Goal: Task Accomplishment & Management: Use online tool/utility

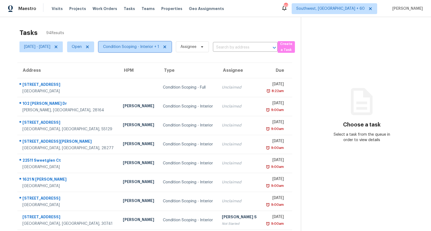
click at [158, 45] on span "Condition Scoping - Interior + 1" at bounding box center [131, 46] width 56 height 5
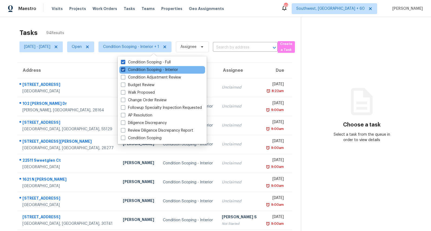
click at [141, 71] on label "Condition Scoping - Interior" at bounding box center [149, 69] width 57 height 5
click at [124, 71] on input "Condition Scoping - Interior" at bounding box center [123, 69] width 4 height 4
checkbox input "false"
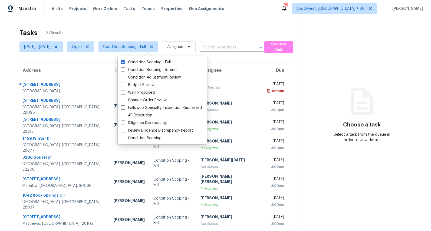
click at [136, 32] on div "Tasks 37 Results" at bounding box center [159, 33] width 281 height 14
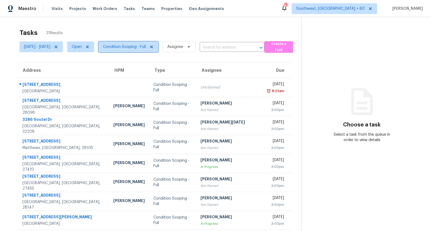
click at [136, 46] on span "Condition Scoping - Full" at bounding box center [124, 46] width 43 height 5
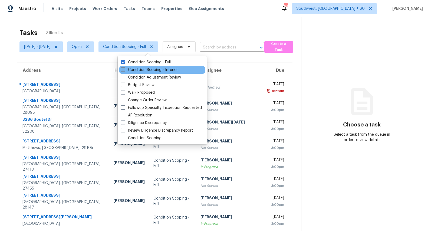
click at [131, 71] on label "Condition Scoping - Interior" at bounding box center [149, 69] width 57 height 5
click at [124, 71] on input "Condition Scoping - Interior" at bounding box center [123, 69] width 4 height 4
checkbox input "true"
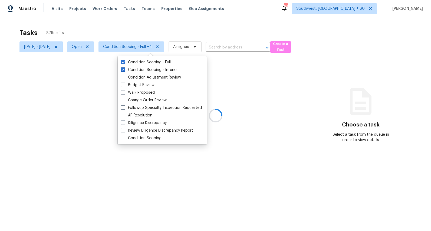
click at [118, 36] on div "Tasks 87 Results" at bounding box center [158, 33] width 279 height 14
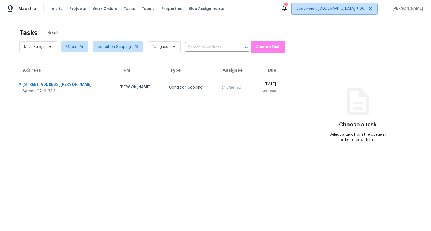
click at [353, 10] on span "Southwest, [GEOGRAPHIC_DATA] + 60" at bounding box center [330, 8] width 68 height 5
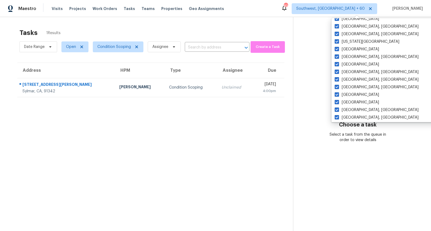
scroll to position [362, 0]
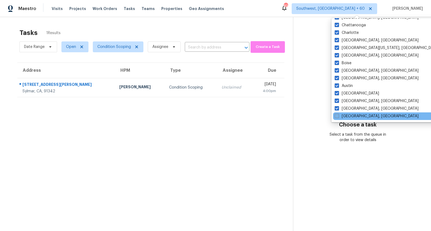
click at [339, 115] on label "Savannah, GA" at bounding box center [376, 115] width 84 height 5
click at [338, 115] on input "Savannah, GA" at bounding box center [336, 115] width 4 height 4
checkbox input "true"
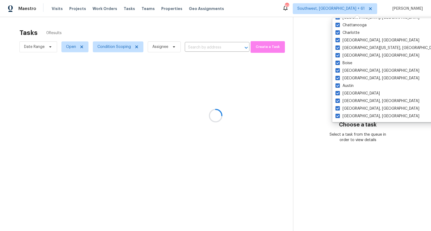
click at [231, 27] on div at bounding box center [215, 115] width 431 height 231
